Goal: Information Seeking & Learning: Learn about a topic

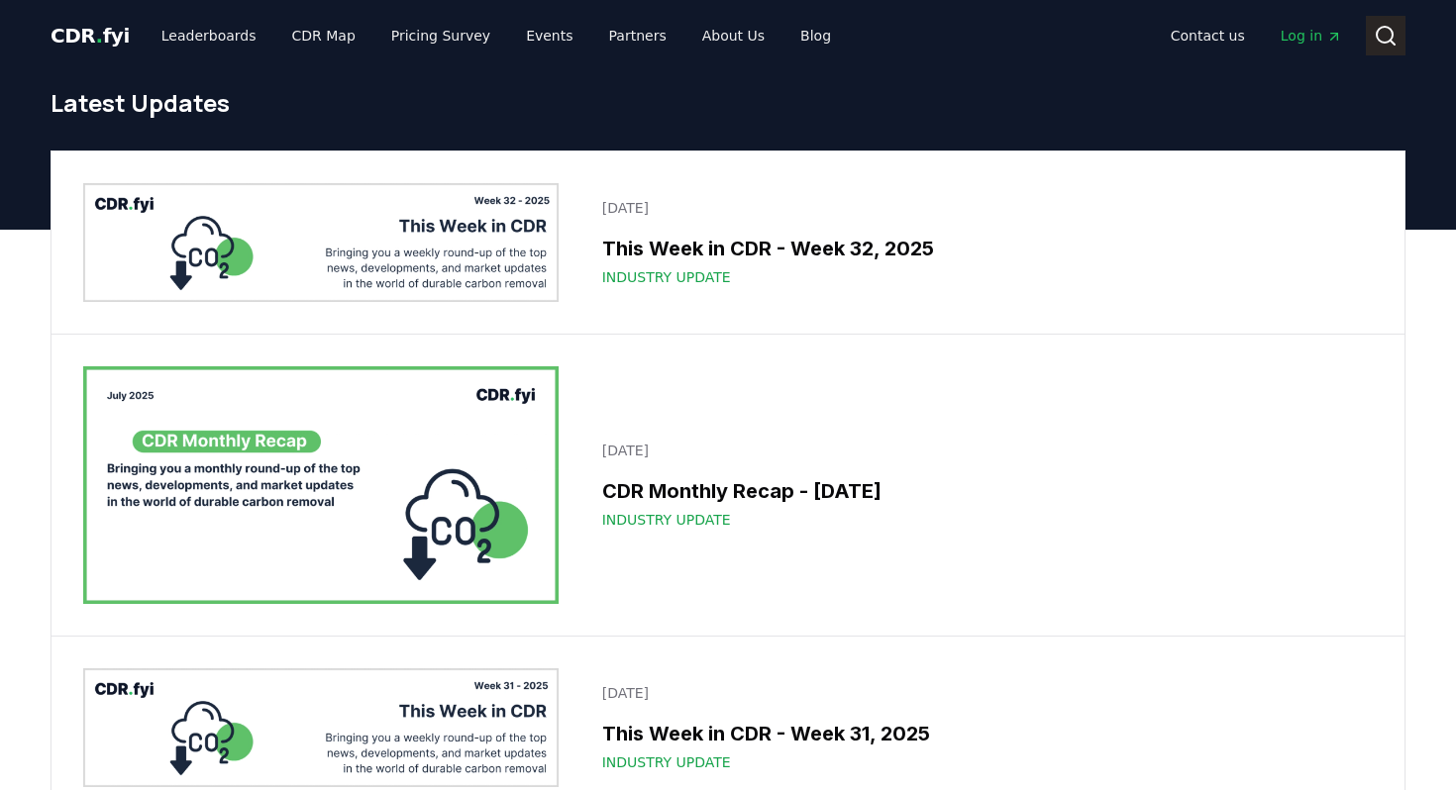
click at [1389, 32] on icon at bounding box center [1385, 36] width 24 height 24
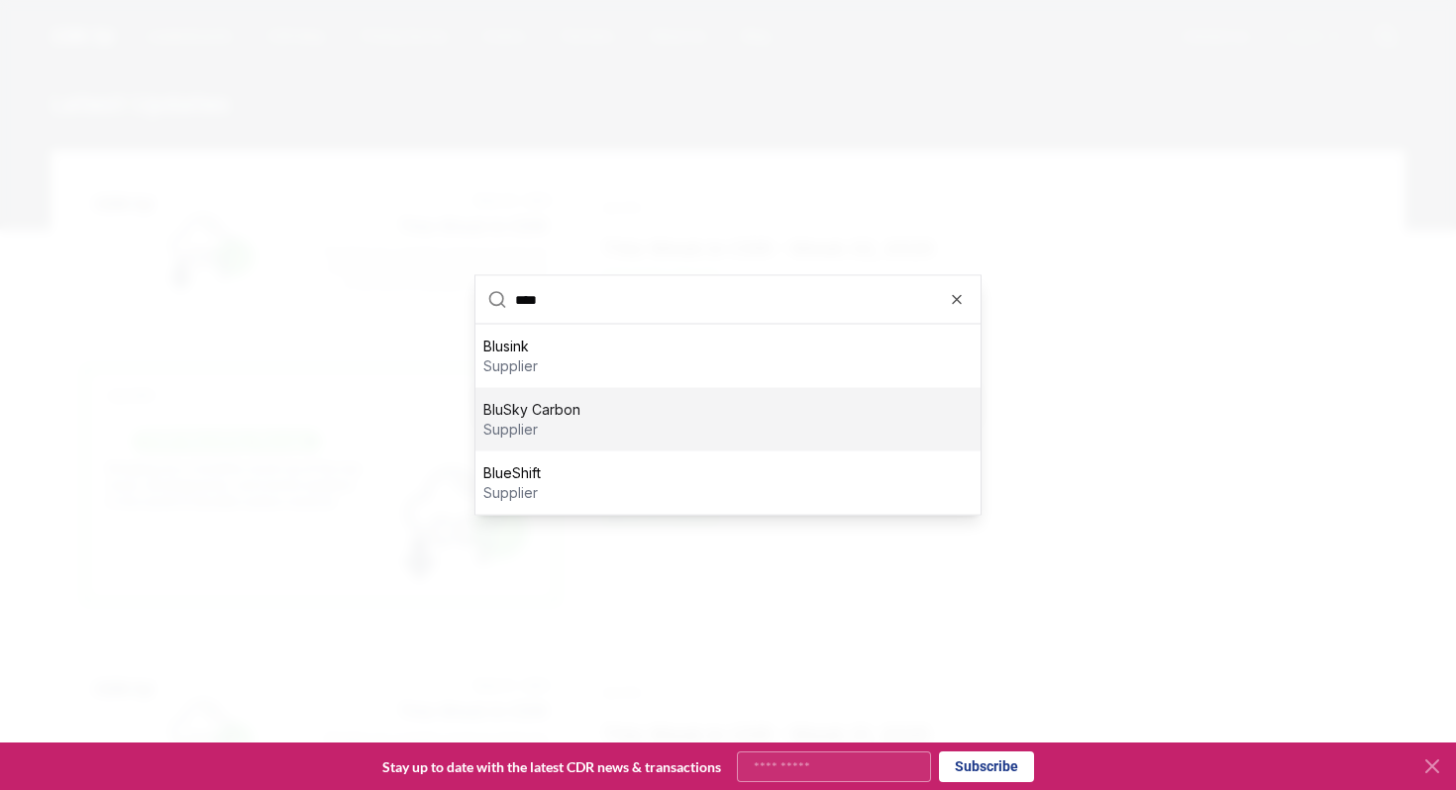
type input "****"
click at [523, 429] on p "supplier" at bounding box center [531, 430] width 97 height 20
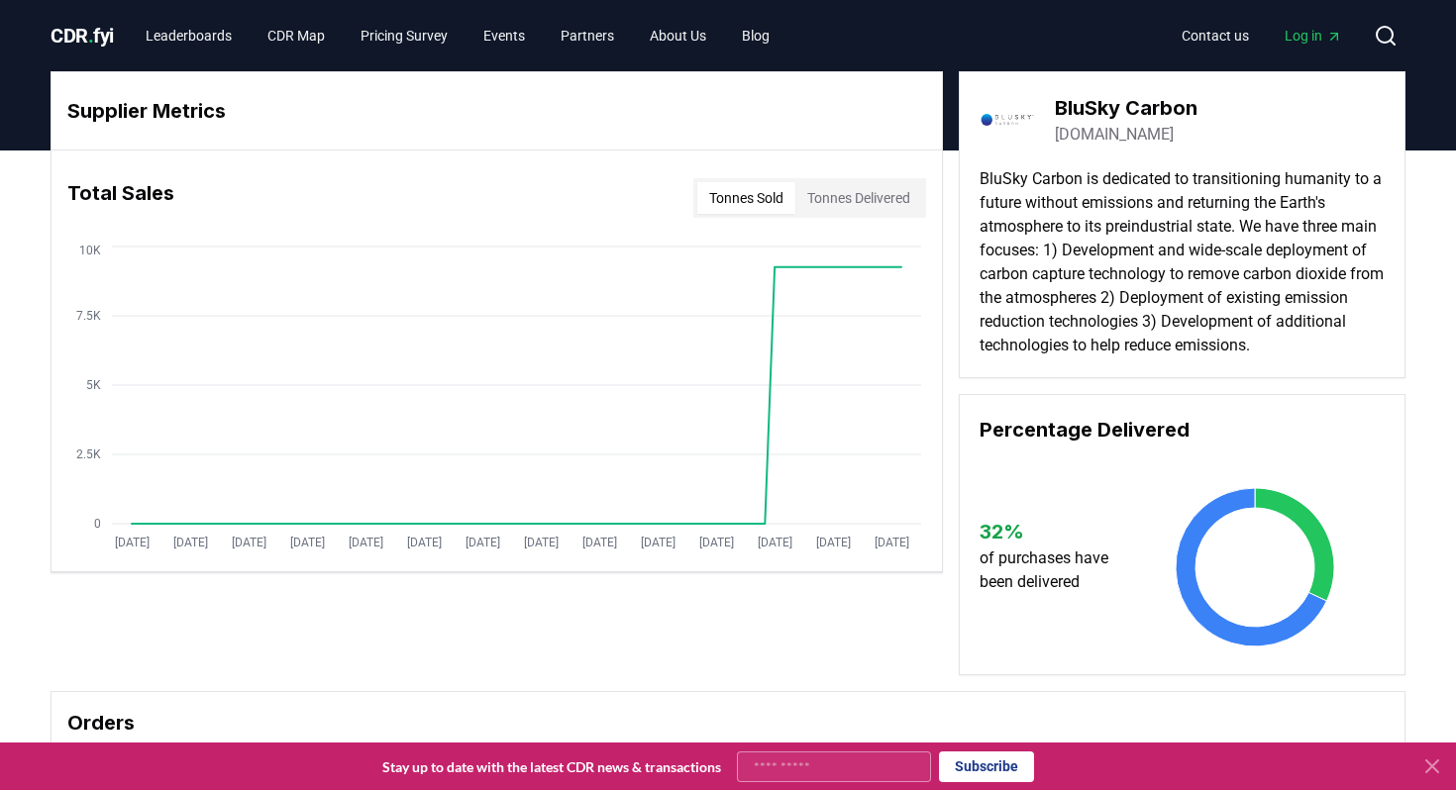
click at [1134, 123] on link "[DOMAIN_NAME]" at bounding box center [1114, 135] width 119 height 24
